Goal: Find specific page/section: Find specific page/section

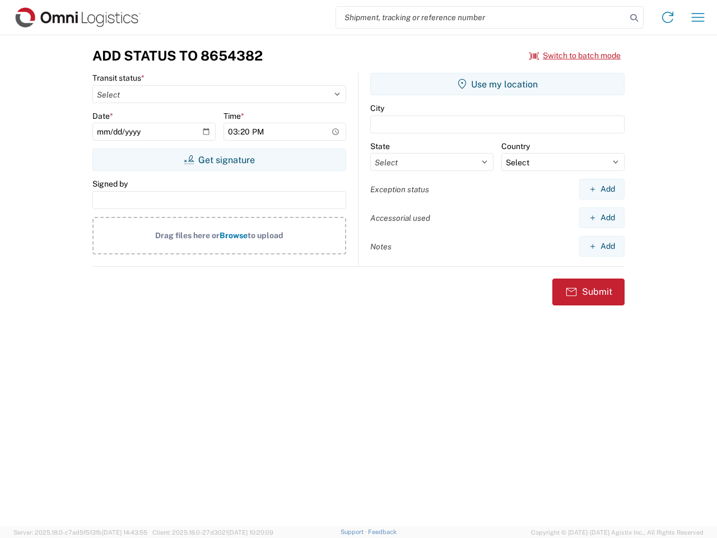
click at [481, 17] on input "search" at bounding box center [481, 17] width 290 height 21
click at [634, 18] on icon at bounding box center [634, 18] width 16 height 16
click at [668, 17] on icon at bounding box center [668, 17] width 18 height 18
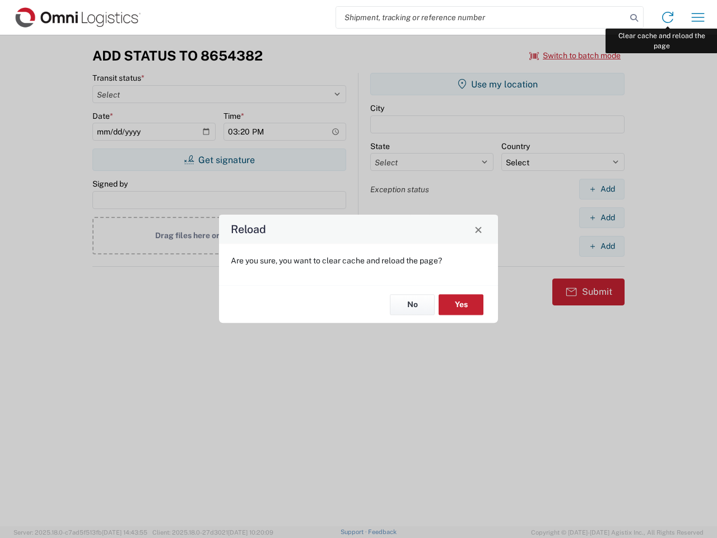
click at [698, 17] on div "Reload Are you sure, you want to clear cache and reload the page? No Yes" at bounding box center [358, 269] width 717 height 538
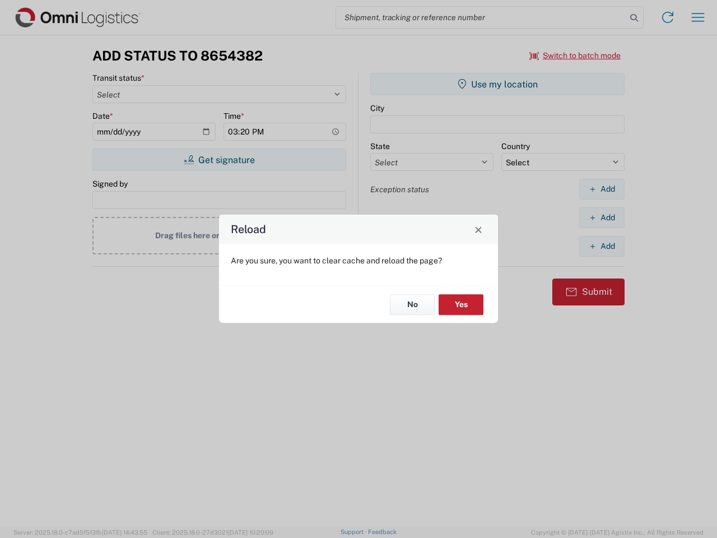
click at [575, 55] on div "Reload Are you sure, you want to clear cache and reload the page? No Yes" at bounding box center [358, 269] width 717 height 538
click at [219, 160] on div "Reload Are you sure, you want to clear cache and reload the page? No Yes" at bounding box center [358, 269] width 717 height 538
click at [498, 84] on div "Reload Are you sure, you want to clear cache and reload the page? No Yes" at bounding box center [358, 269] width 717 height 538
click at [602, 189] on div "Reload Are you sure, you want to clear cache and reload the page? No Yes" at bounding box center [358, 269] width 717 height 538
click at [602, 217] on div "Reload Are you sure, you want to clear cache and reload the page? No Yes" at bounding box center [358, 269] width 717 height 538
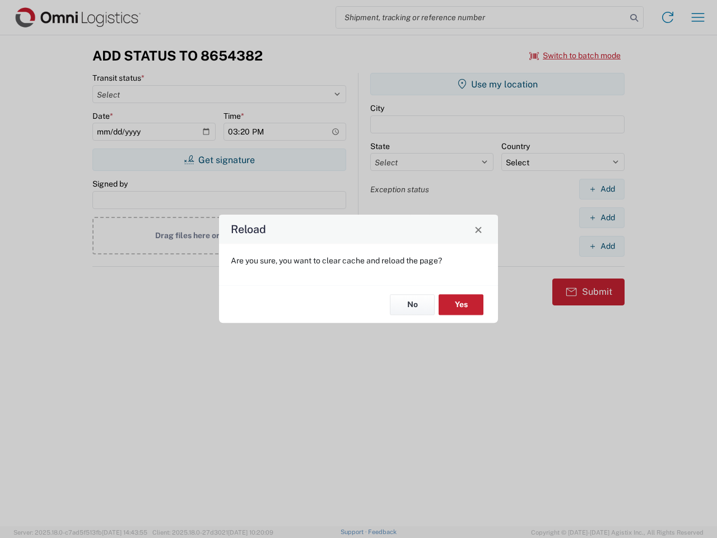
click at [602, 246] on div "Reload Are you sure, you want to clear cache and reload the page? No Yes" at bounding box center [358, 269] width 717 height 538
